Goal: Navigation & Orientation: Find specific page/section

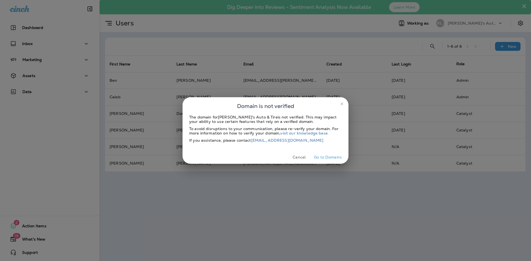
click at [303, 157] on button "Cancel" at bounding box center [299, 157] width 21 height 9
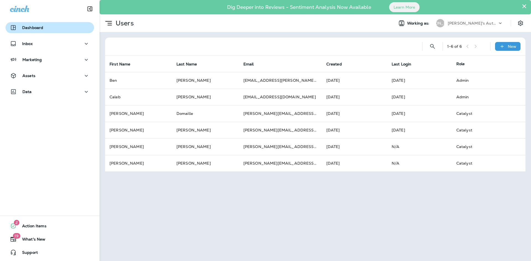
click at [41, 30] on p "Dashboard" at bounding box center [32, 27] width 21 height 4
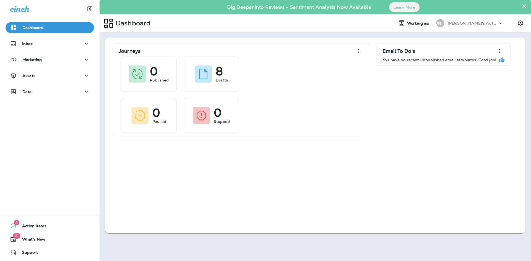
click at [38, 34] on div "Dashboard" at bounding box center [50, 29] width 100 height 14
click at [40, 31] on button "Dashboard" at bounding box center [50, 27] width 89 height 11
click at [69, 38] on button "Inbox" at bounding box center [50, 43] width 89 height 11
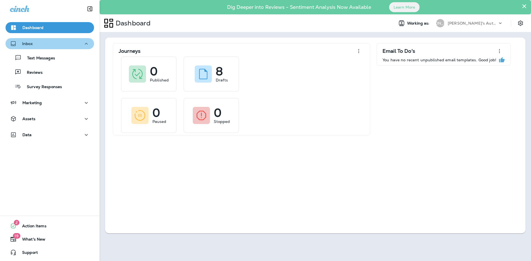
click at [69, 38] on button "Inbox" at bounding box center [50, 43] width 89 height 11
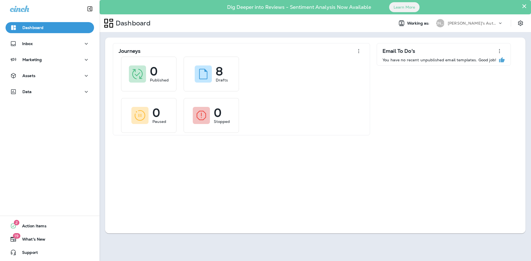
click at [70, 25] on div "Dashboard" at bounding box center [50, 27] width 80 height 7
click at [521, 24] on icon "Settings" at bounding box center [520, 23] width 7 height 7
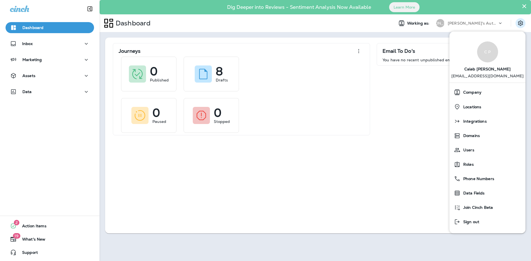
click at [420, 148] on div "Journeys 0 Published 8 Drafts 0 Paused 0 Stopped Email To Do's You have no rece…" at bounding box center [315, 136] width 420 height 196
